Goal: Use online tool/utility: Utilize a website feature to perform a specific function

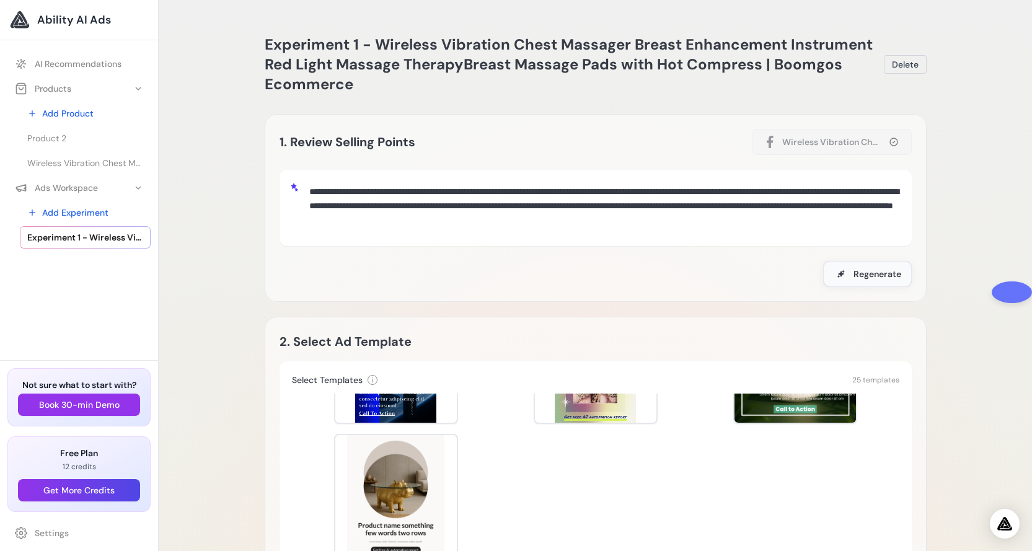
click at [857, 278] on span "Regenerate" at bounding box center [878, 274] width 48 height 12
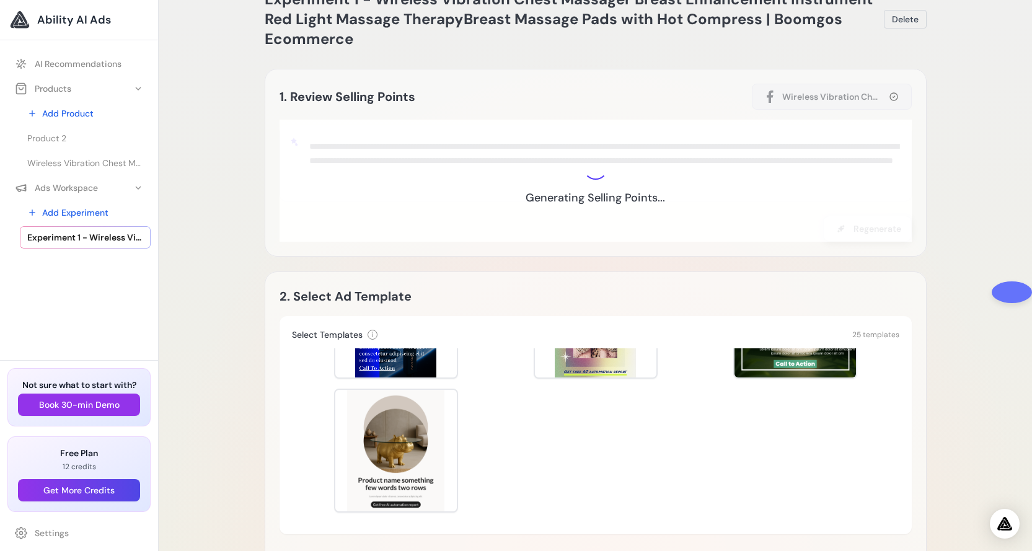
scroll to position [45, 0]
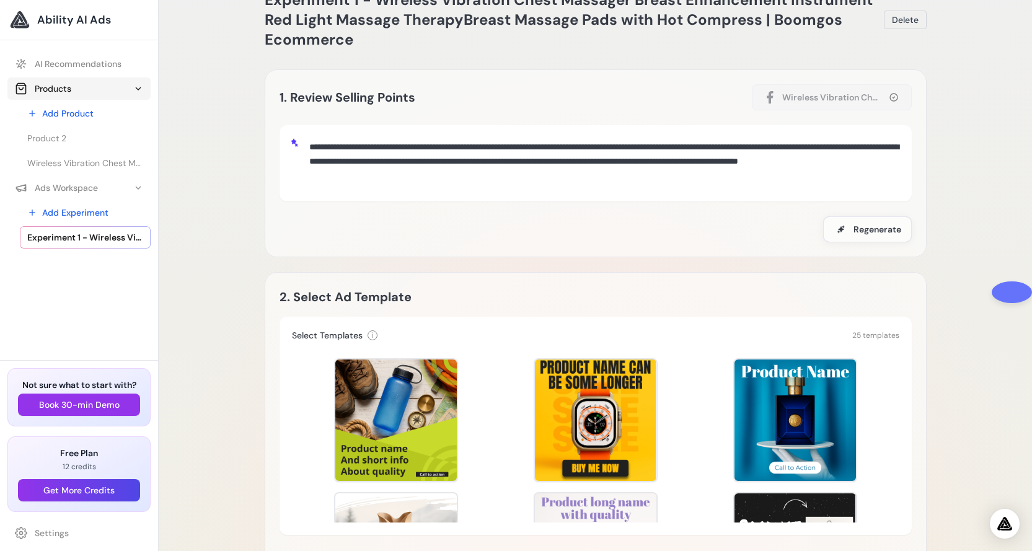
click at [136, 86] on icon at bounding box center [138, 89] width 10 height 10
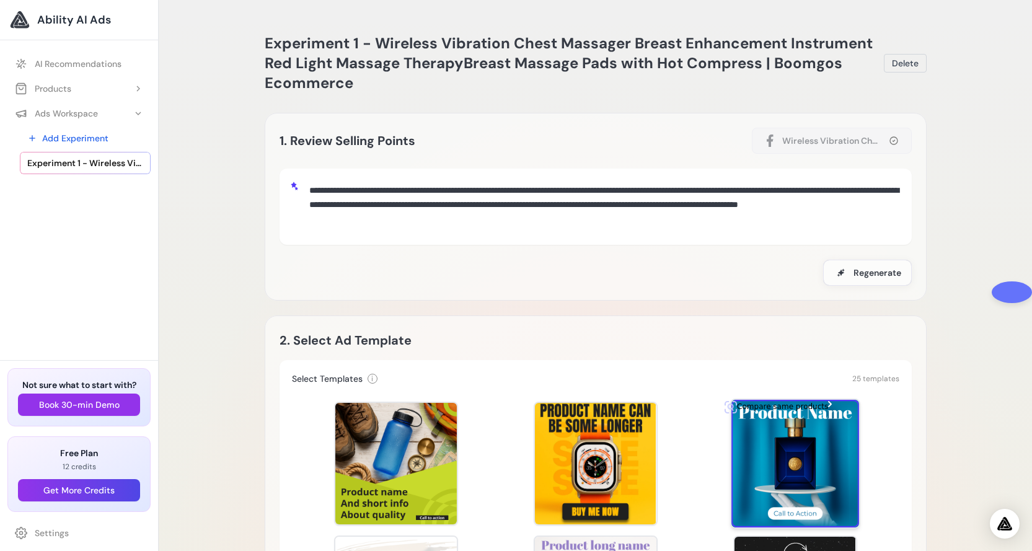
scroll to position [0, 0]
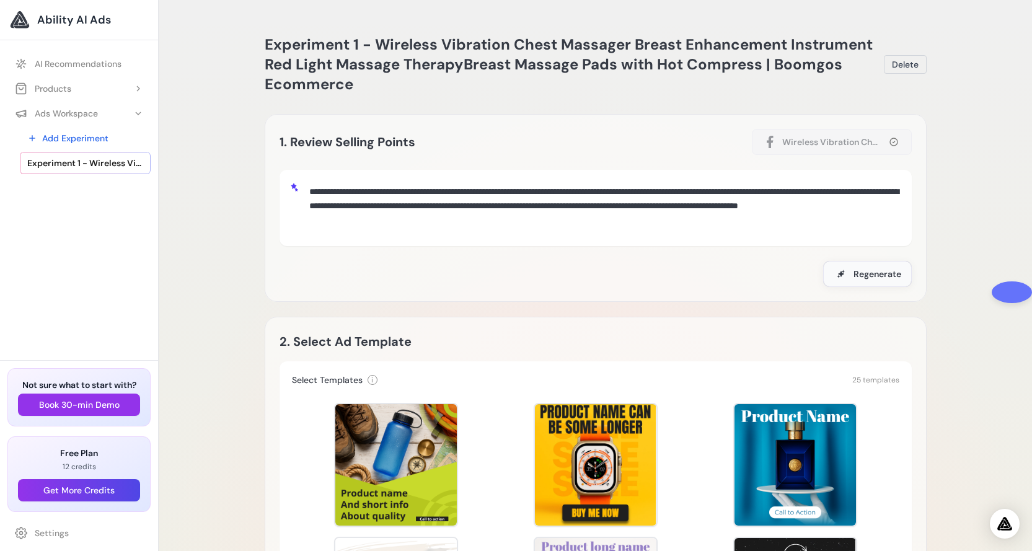
click at [876, 277] on span "Regenerate" at bounding box center [878, 274] width 48 height 12
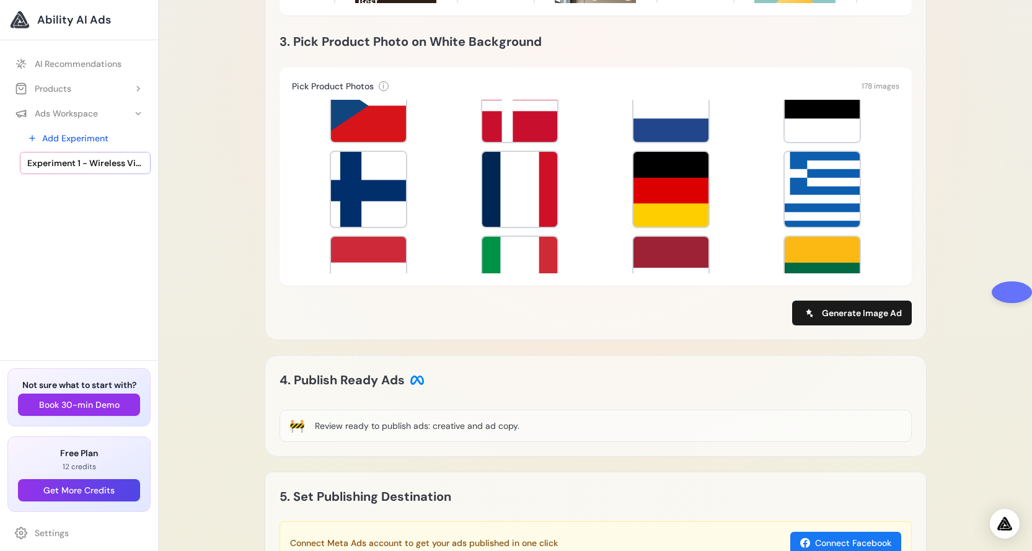
scroll to position [665, 0]
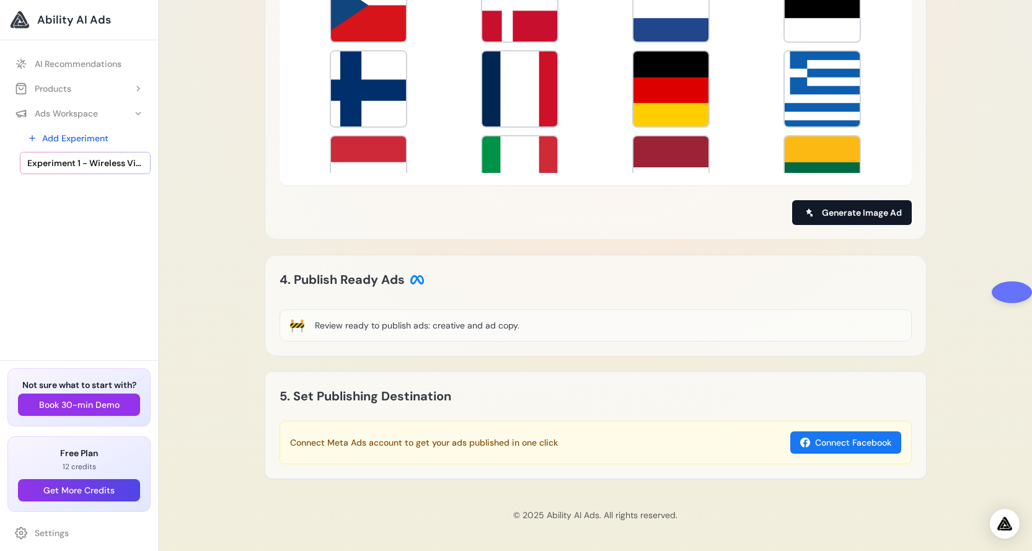
click at [859, 216] on span "Generate Image Ad" at bounding box center [862, 212] width 80 height 12
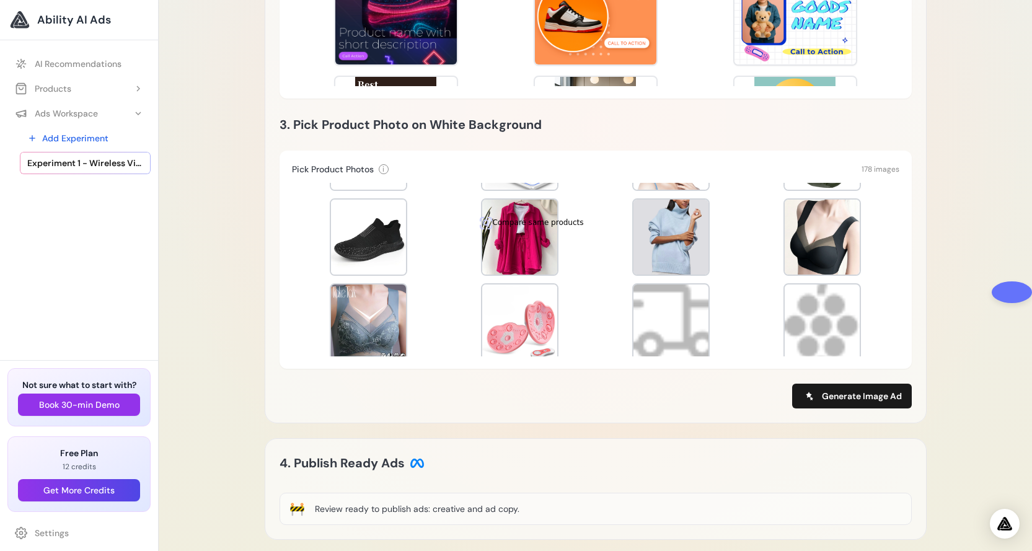
scroll to position [3534, 0]
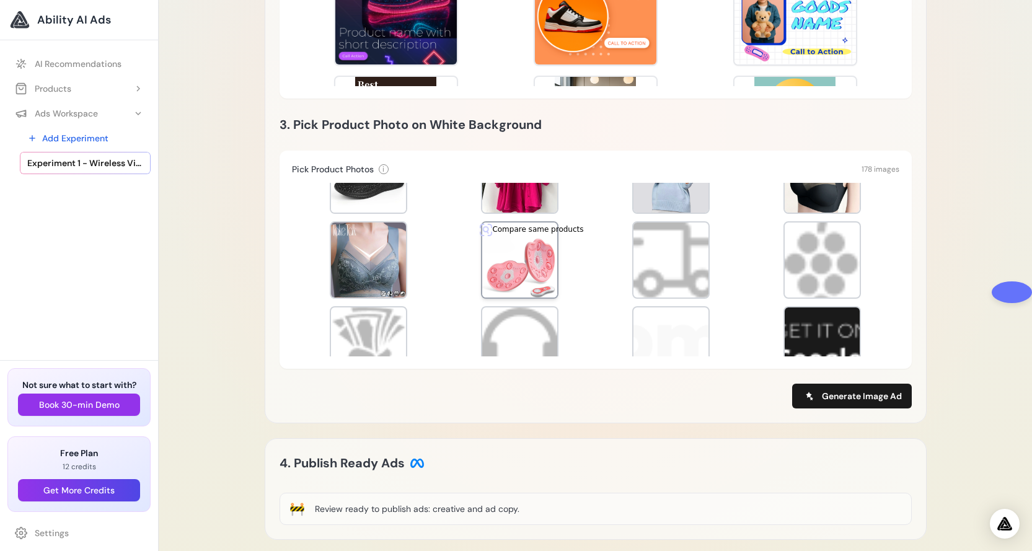
click at [515, 257] on div at bounding box center [519, 260] width 75 height 75
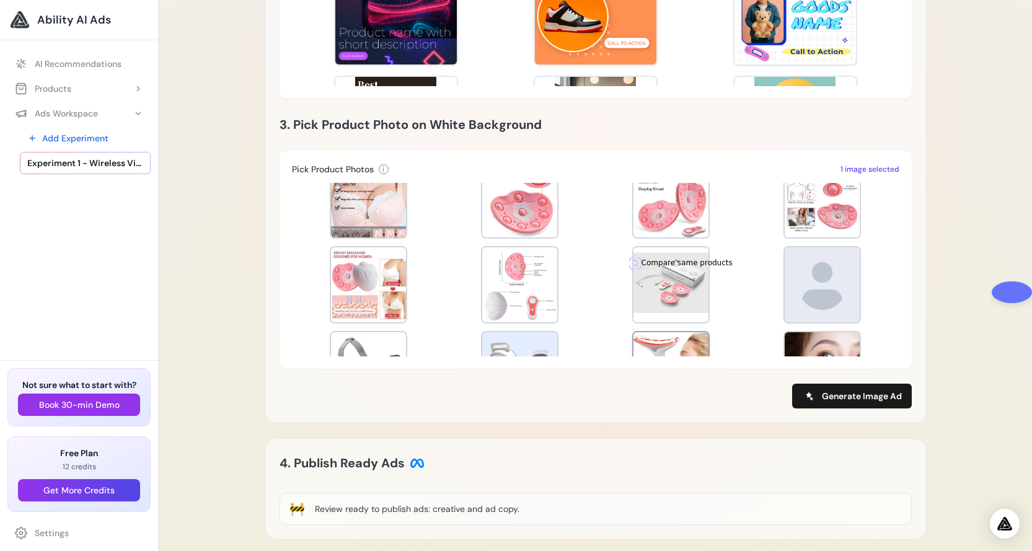
scroll to position [3038, 0]
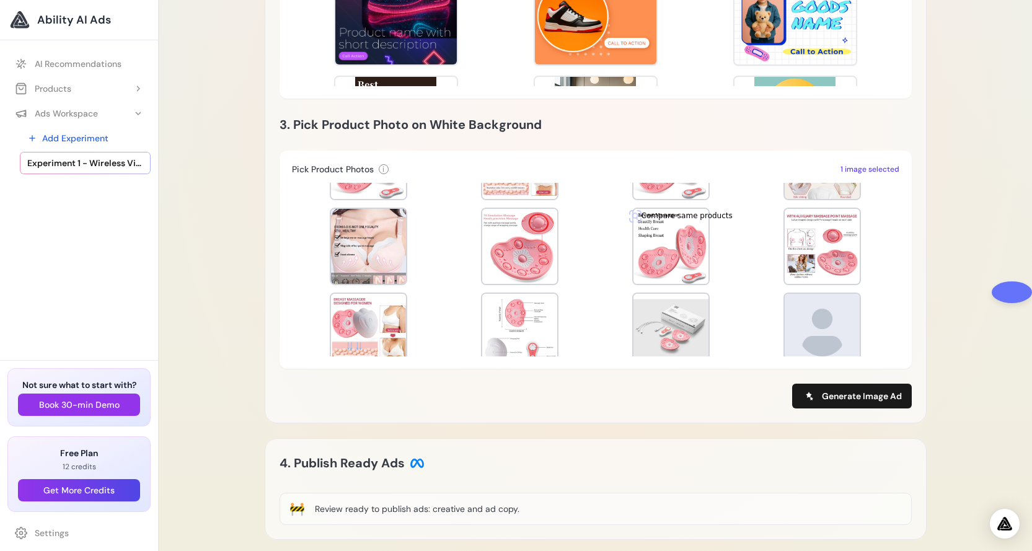
drag, startPoint x: 658, startPoint y: 250, endPoint x: 622, endPoint y: 250, distance: 35.3
click at [656, 250] on div at bounding box center [671, 246] width 75 height 75
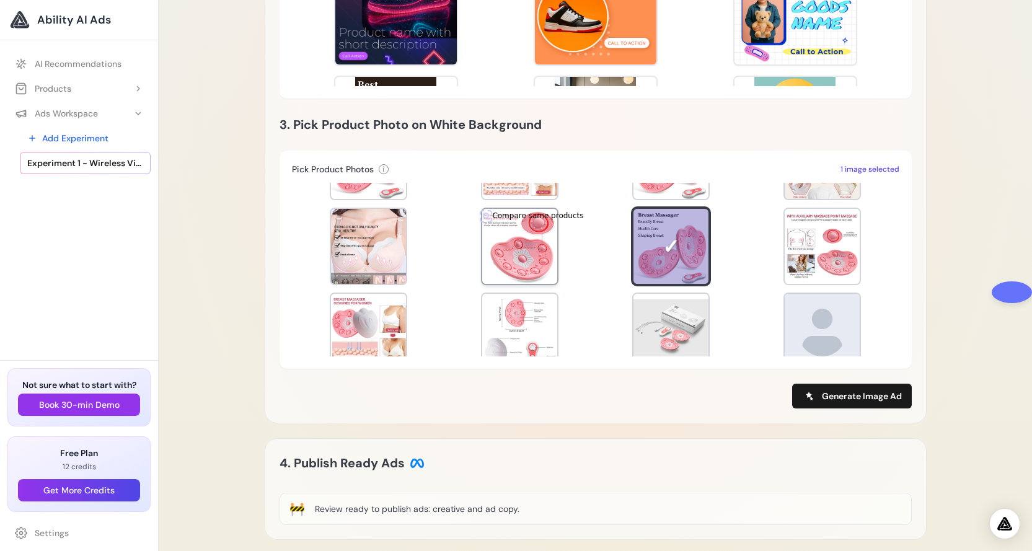
click at [507, 250] on div at bounding box center [519, 246] width 75 height 75
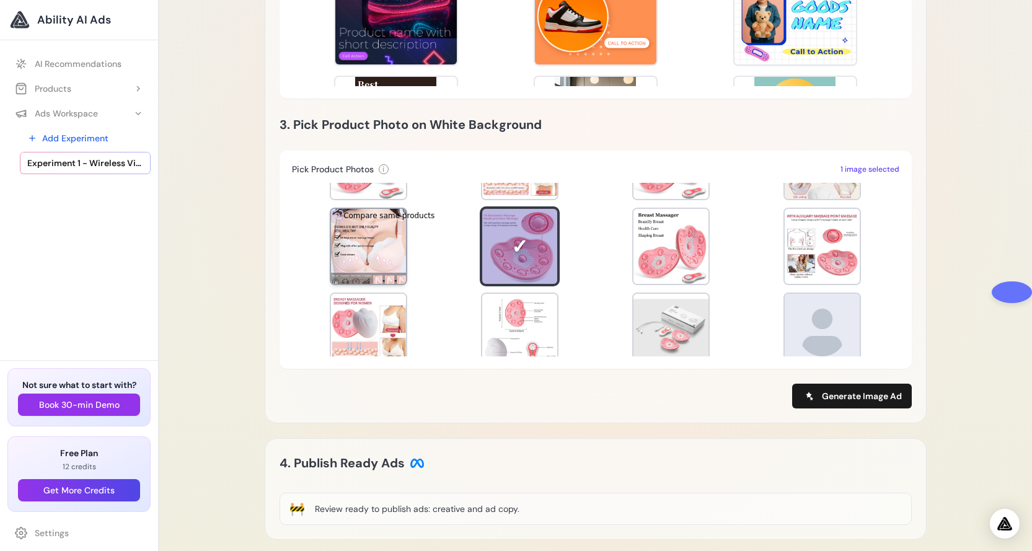
click at [358, 247] on div at bounding box center [368, 246] width 75 height 75
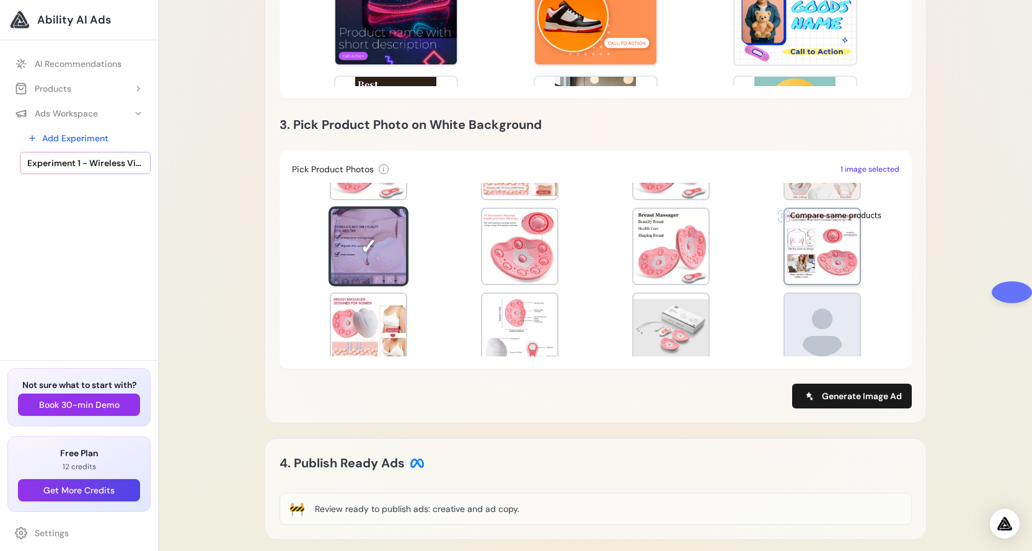
click at [810, 258] on div at bounding box center [822, 246] width 75 height 75
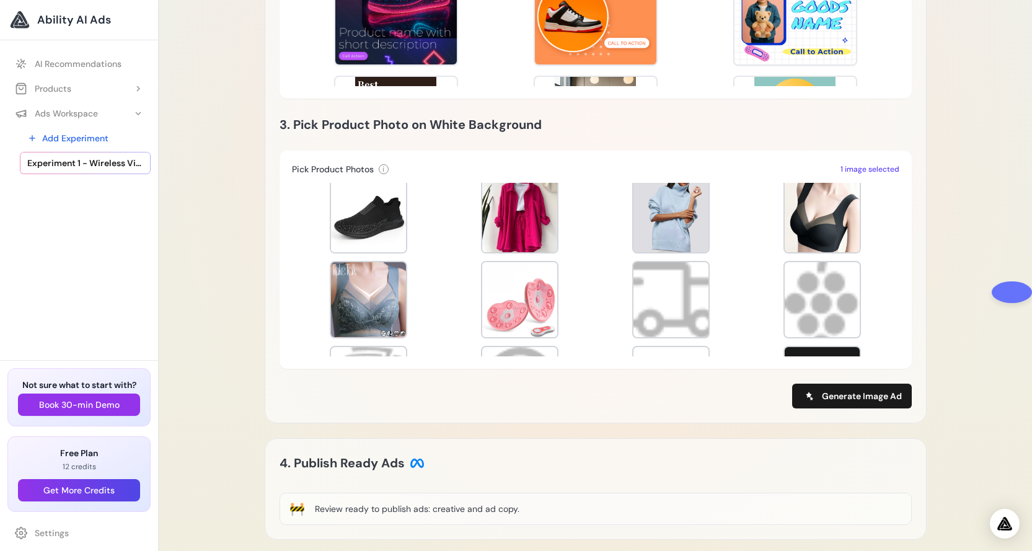
scroll to position [3472, 0]
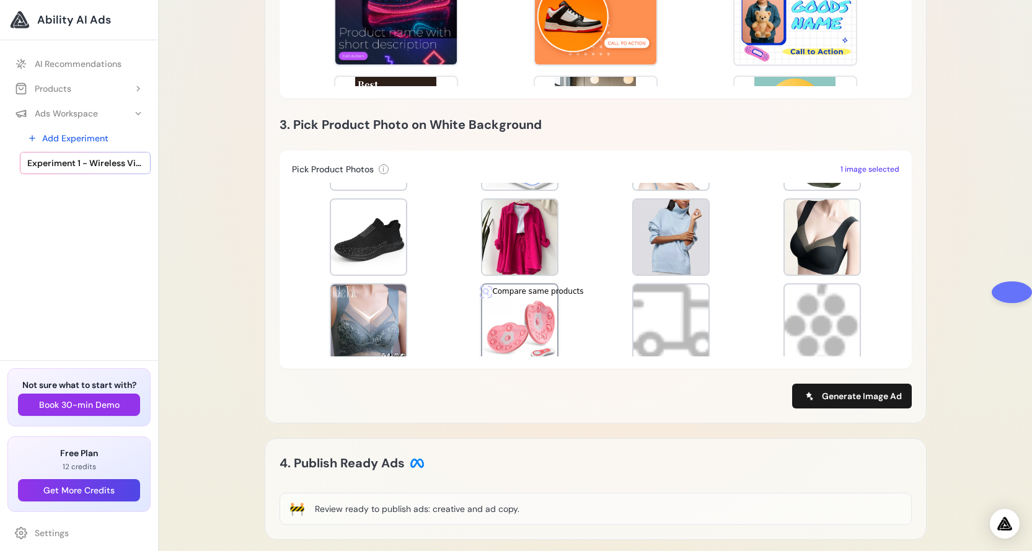
click at [525, 324] on div at bounding box center [519, 322] width 75 height 75
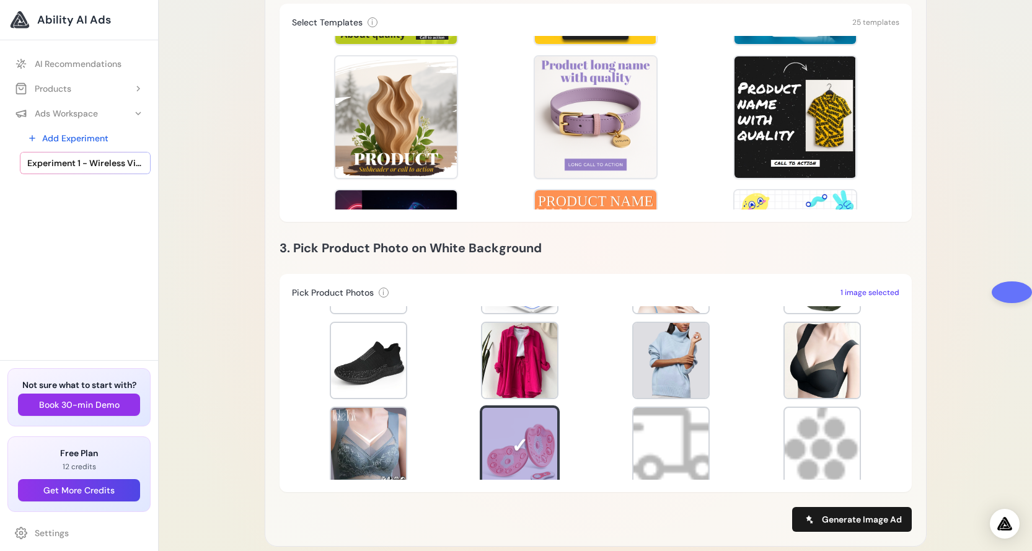
scroll to position [355, 0]
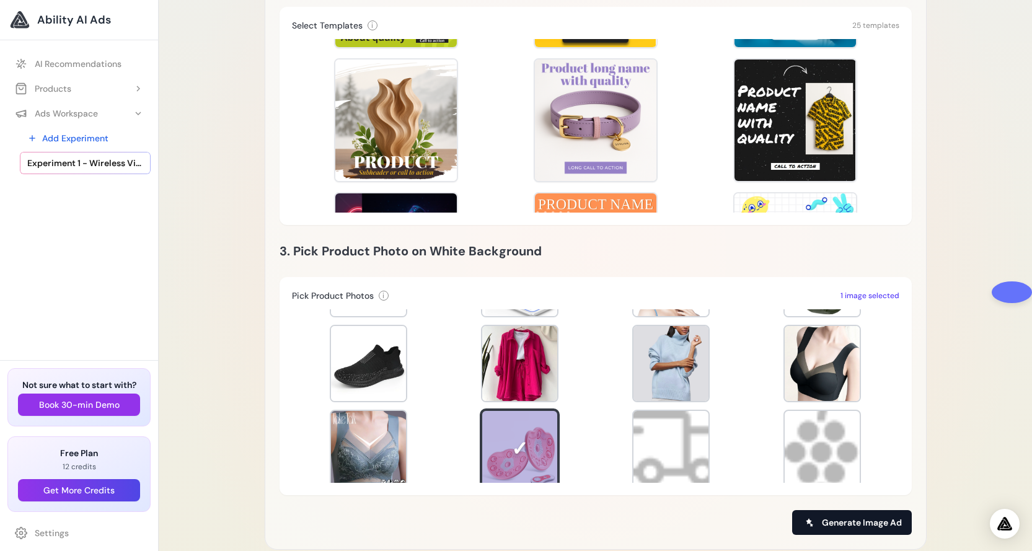
click at [849, 523] on span "Generate Image Ad" at bounding box center [862, 522] width 80 height 12
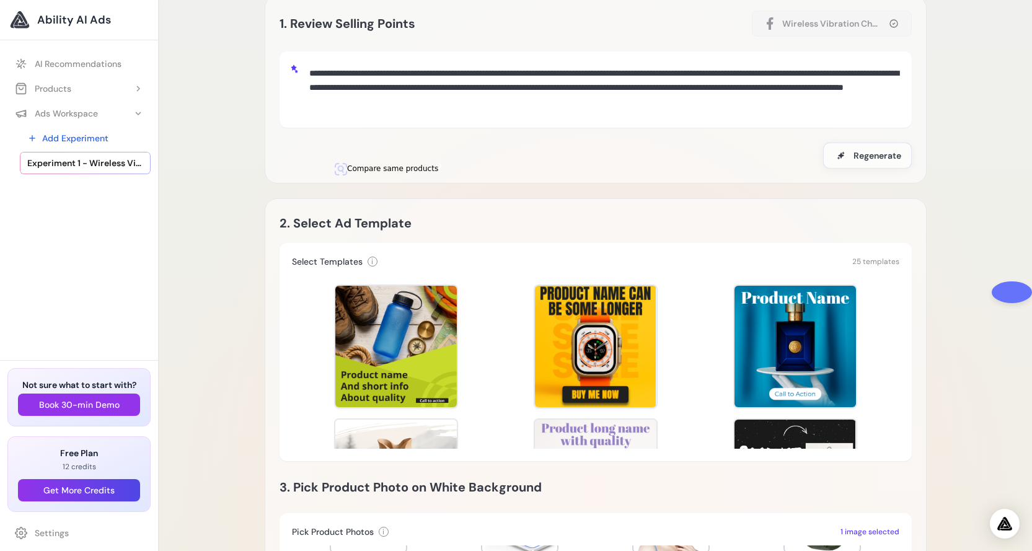
scroll to position [0, 0]
